Goal: Find specific page/section: Find specific page/section

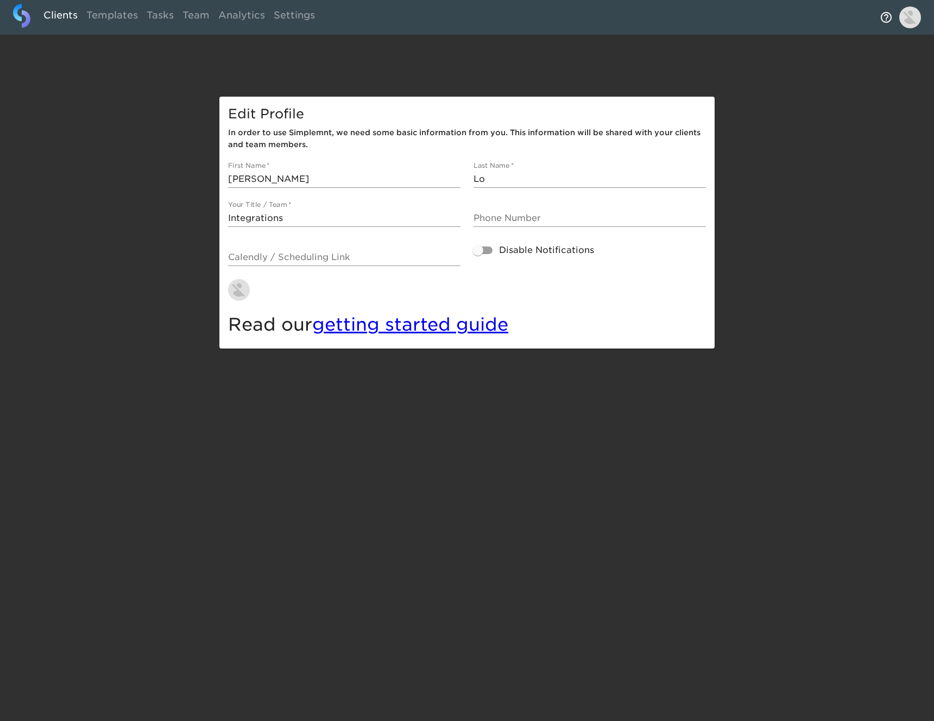
click at [69, 14] on link "Clients" at bounding box center [60, 17] width 43 height 27
select select "10"
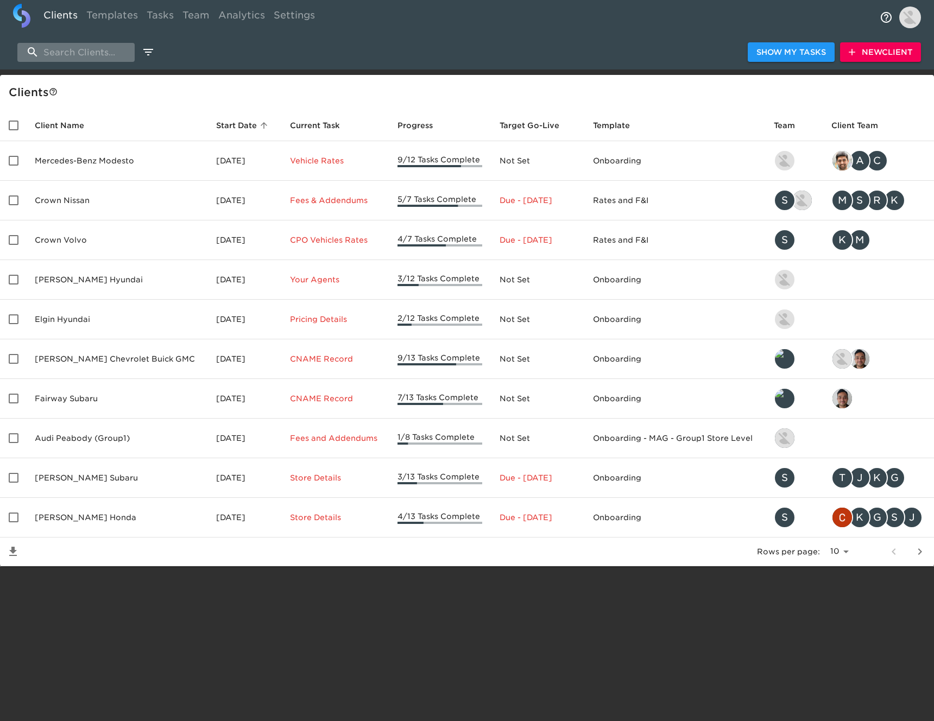
click at [83, 56] on input "search" at bounding box center [75, 52] width 117 height 19
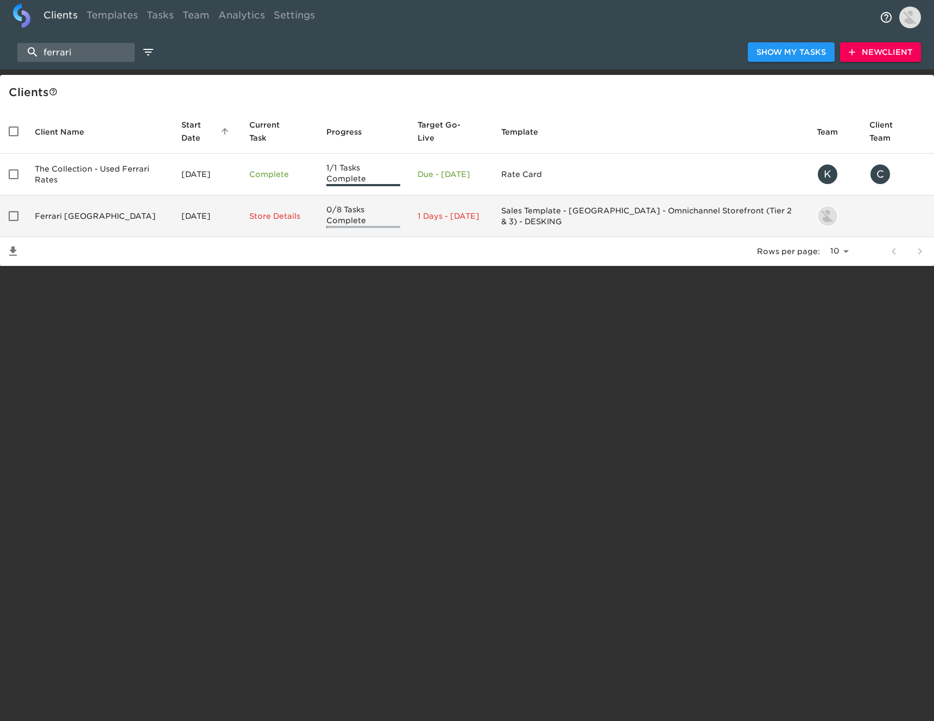
type input "ferrari"
click at [98, 212] on td "Ferrari [GEOGRAPHIC_DATA]" at bounding box center [99, 216] width 147 height 42
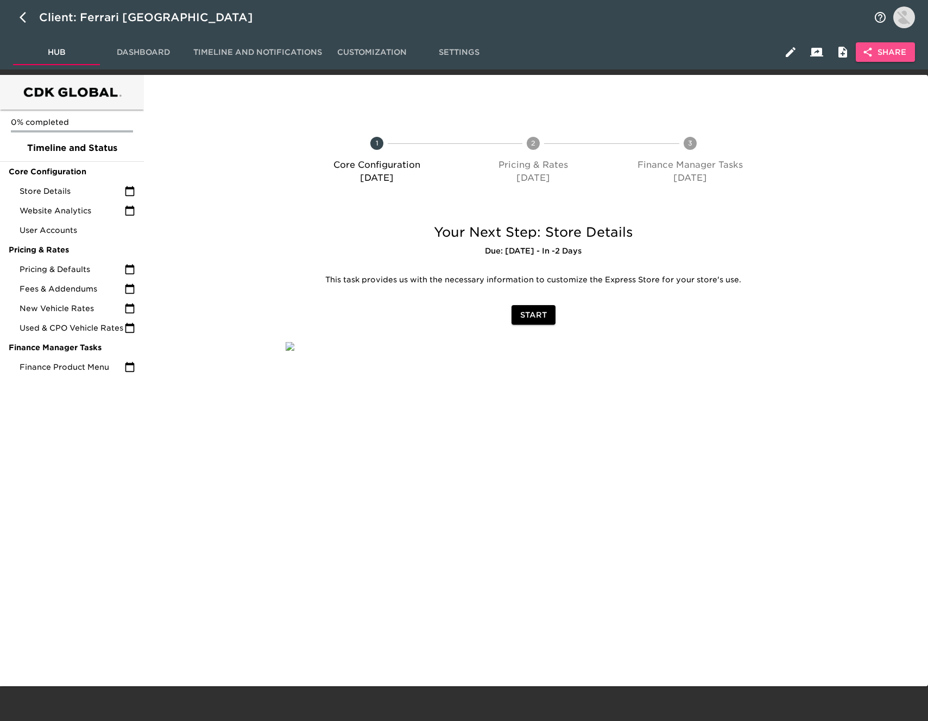
click at [885, 54] on span "Share" at bounding box center [885, 53] width 42 height 14
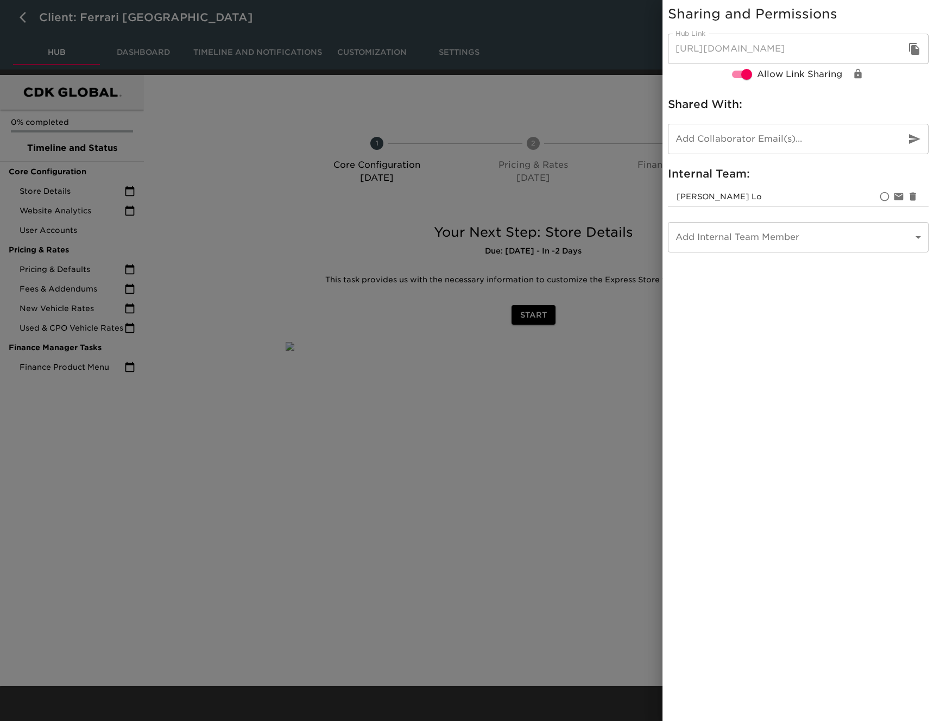
click at [915, 41] on button "button" at bounding box center [914, 49] width 26 height 26
drag, startPoint x: 914, startPoint y: 51, endPoint x: 910, endPoint y: 42, distance: 9.3
click at [914, 51] on icon "button" at bounding box center [914, 49] width 10 height 12
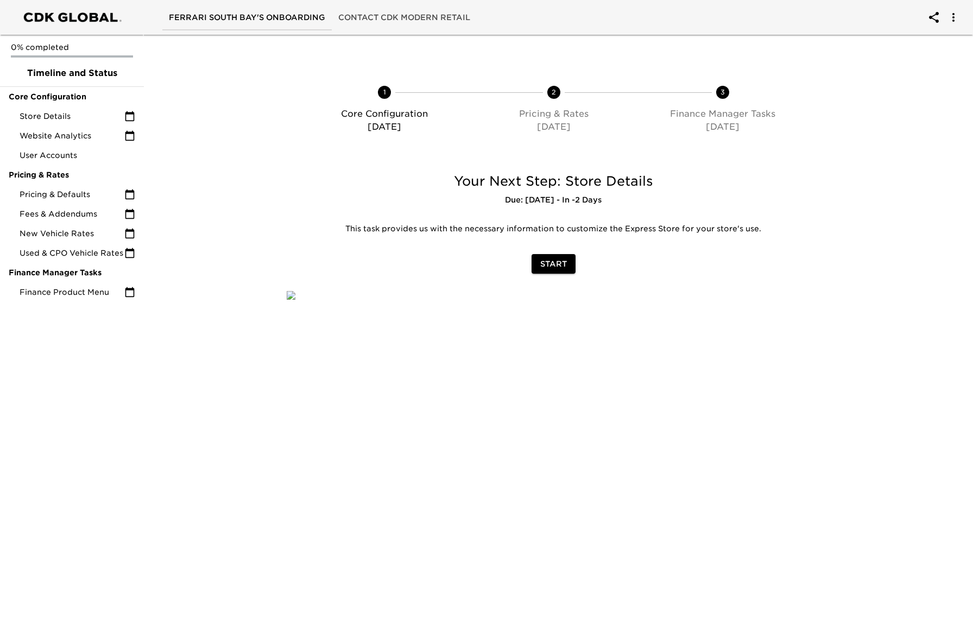
click at [225, 179] on div at bounding box center [206, 221] width 139 height 118
click at [102, 157] on span "User Accounts" at bounding box center [78, 155] width 116 height 11
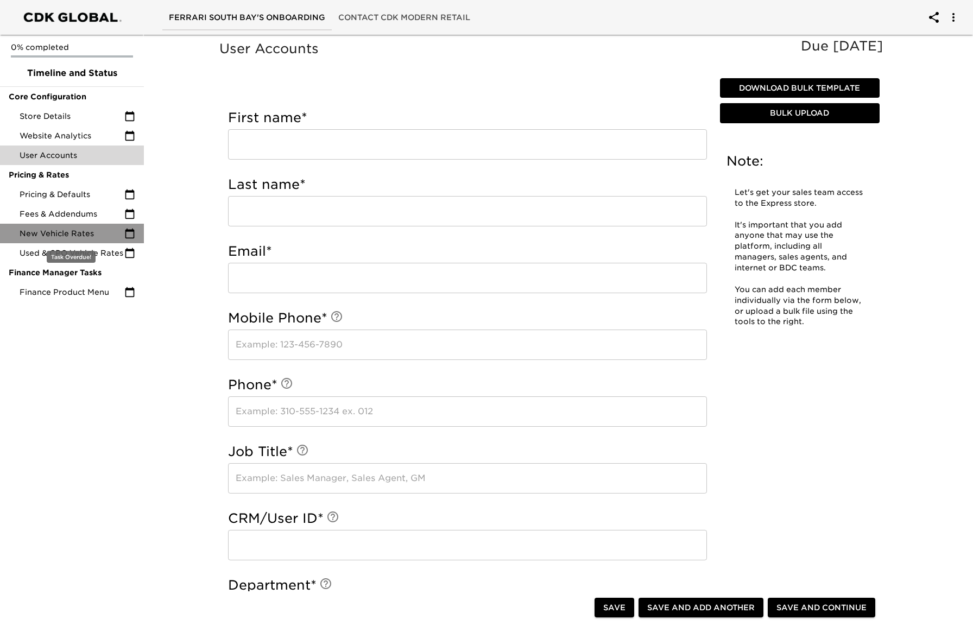
click at [92, 231] on span "New Vehicle Rates" at bounding box center [72, 233] width 105 height 11
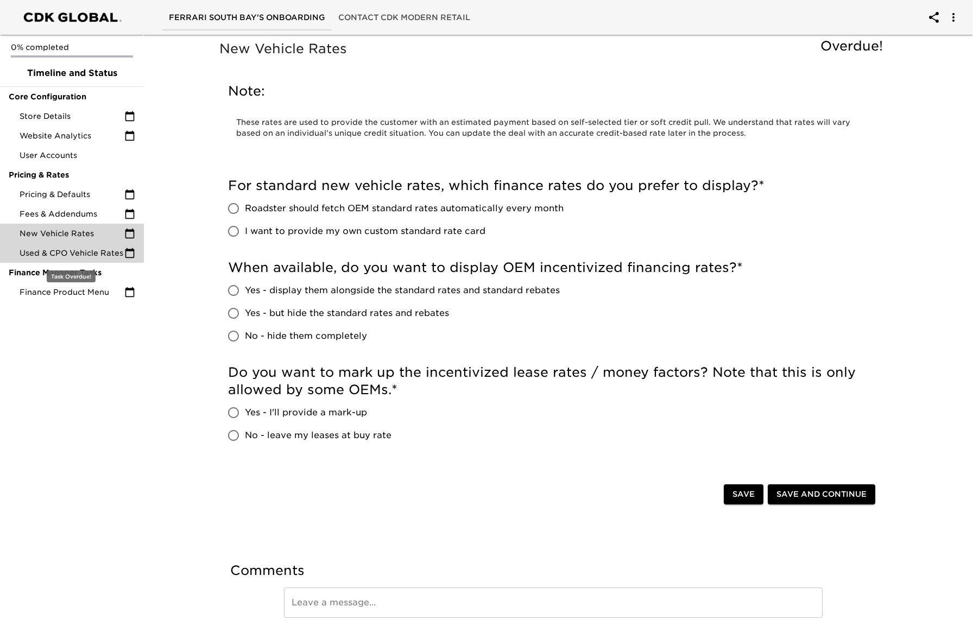
click at [62, 259] on div "Used & CPO Vehicle Rates" at bounding box center [72, 253] width 144 height 20
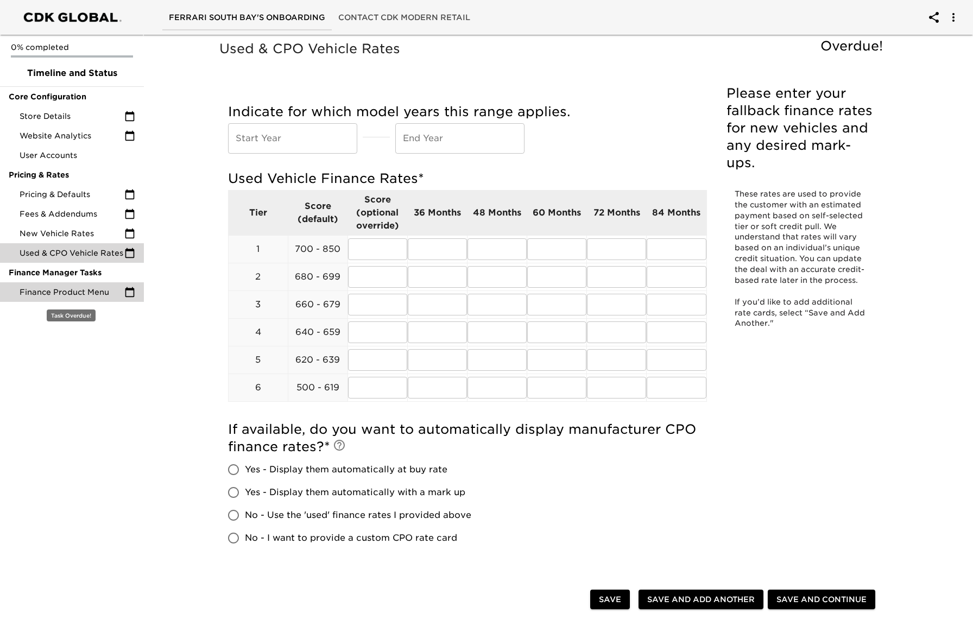
click at [100, 295] on span "Finance Product Menu" at bounding box center [72, 292] width 105 height 11
